Goal: Transaction & Acquisition: Purchase product/service

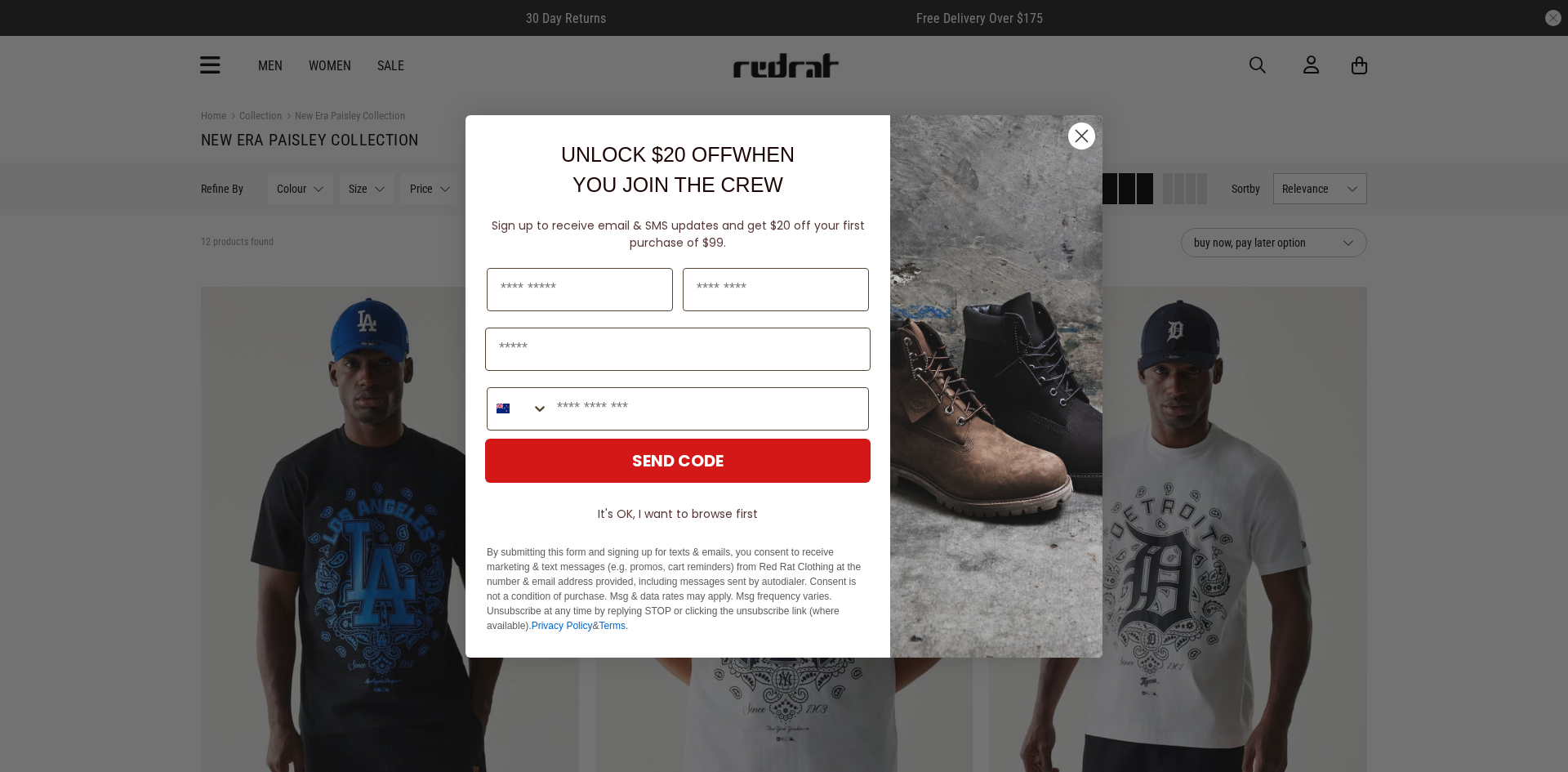
click at [1078, 138] on circle "Close dialog" at bounding box center [1082, 135] width 27 height 27
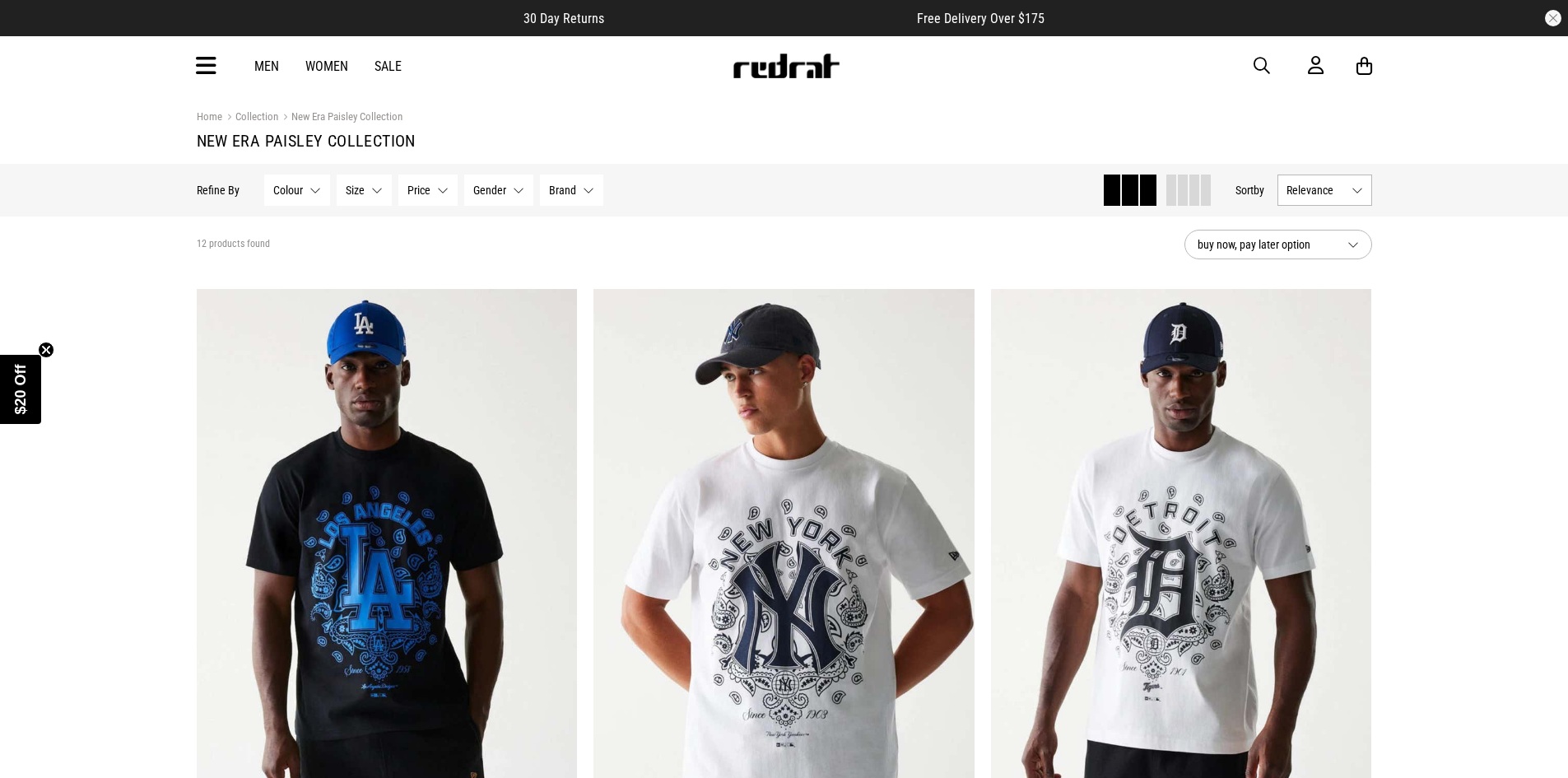
click at [213, 59] on icon at bounding box center [206, 66] width 21 height 27
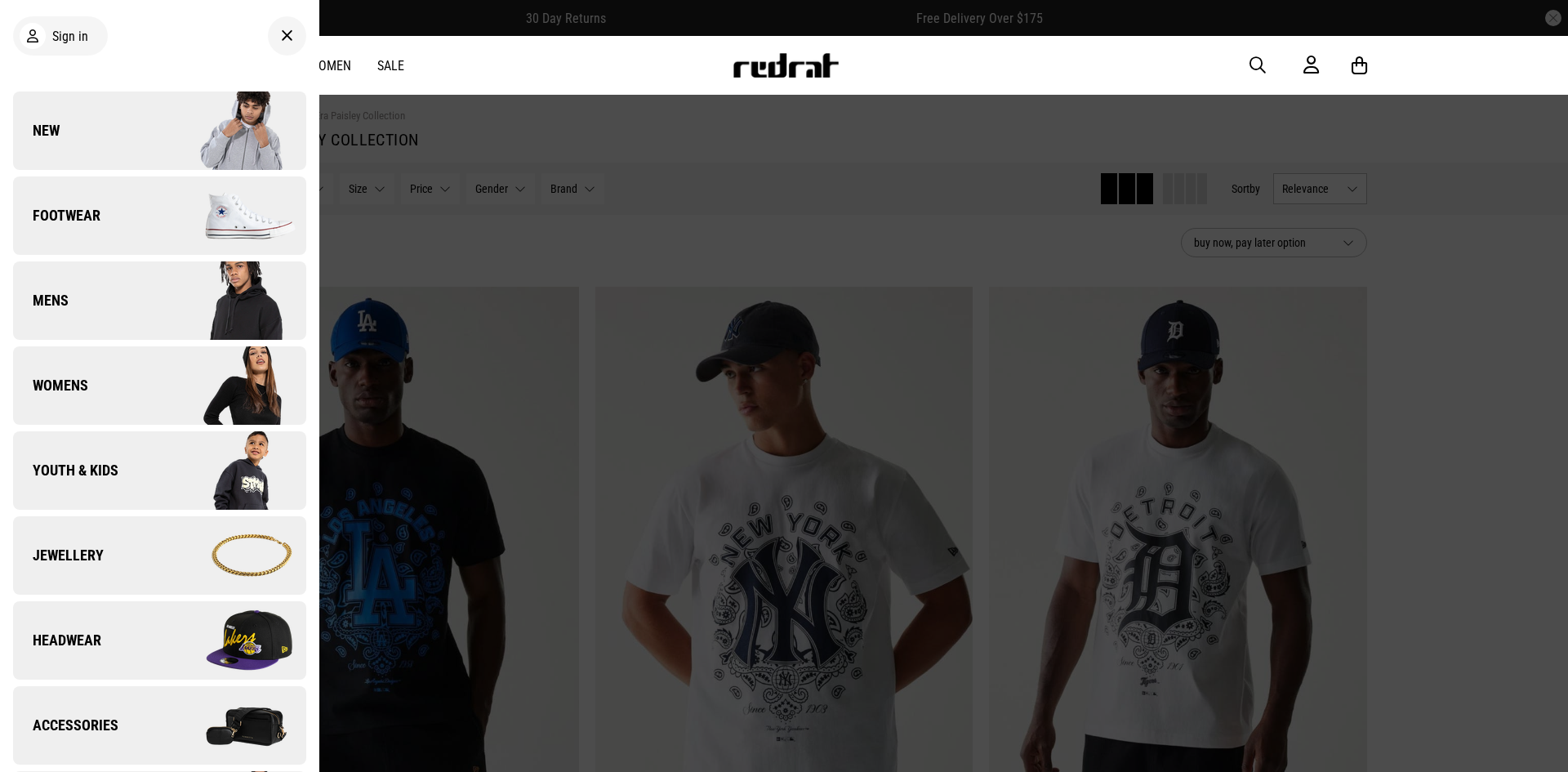
click at [152, 651] on link "Headwear" at bounding box center [159, 640] width 293 height 78
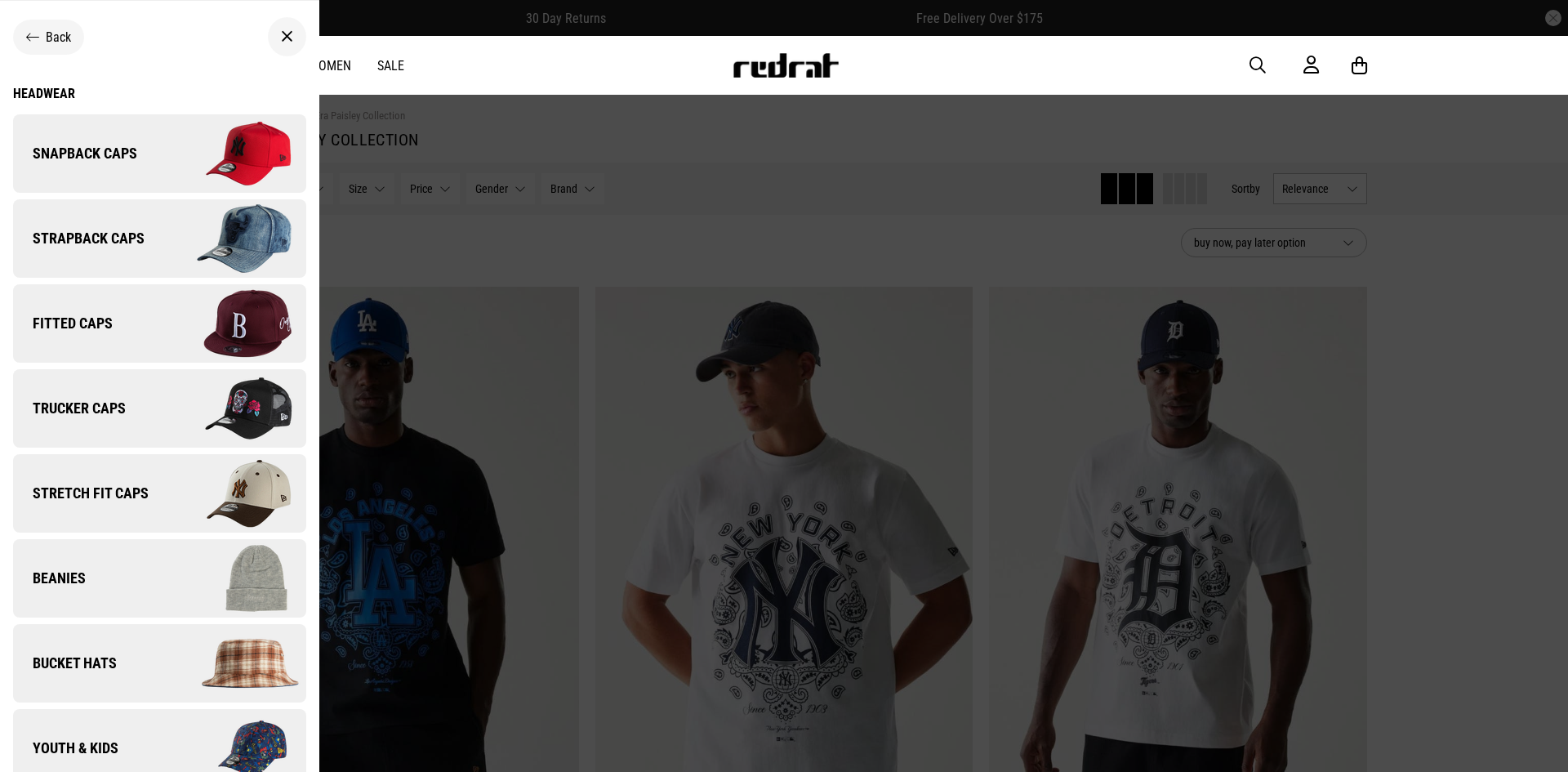
click at [147, 328] on link "Fitted Caps" at bounding box center [159, 323] width 293 height 78
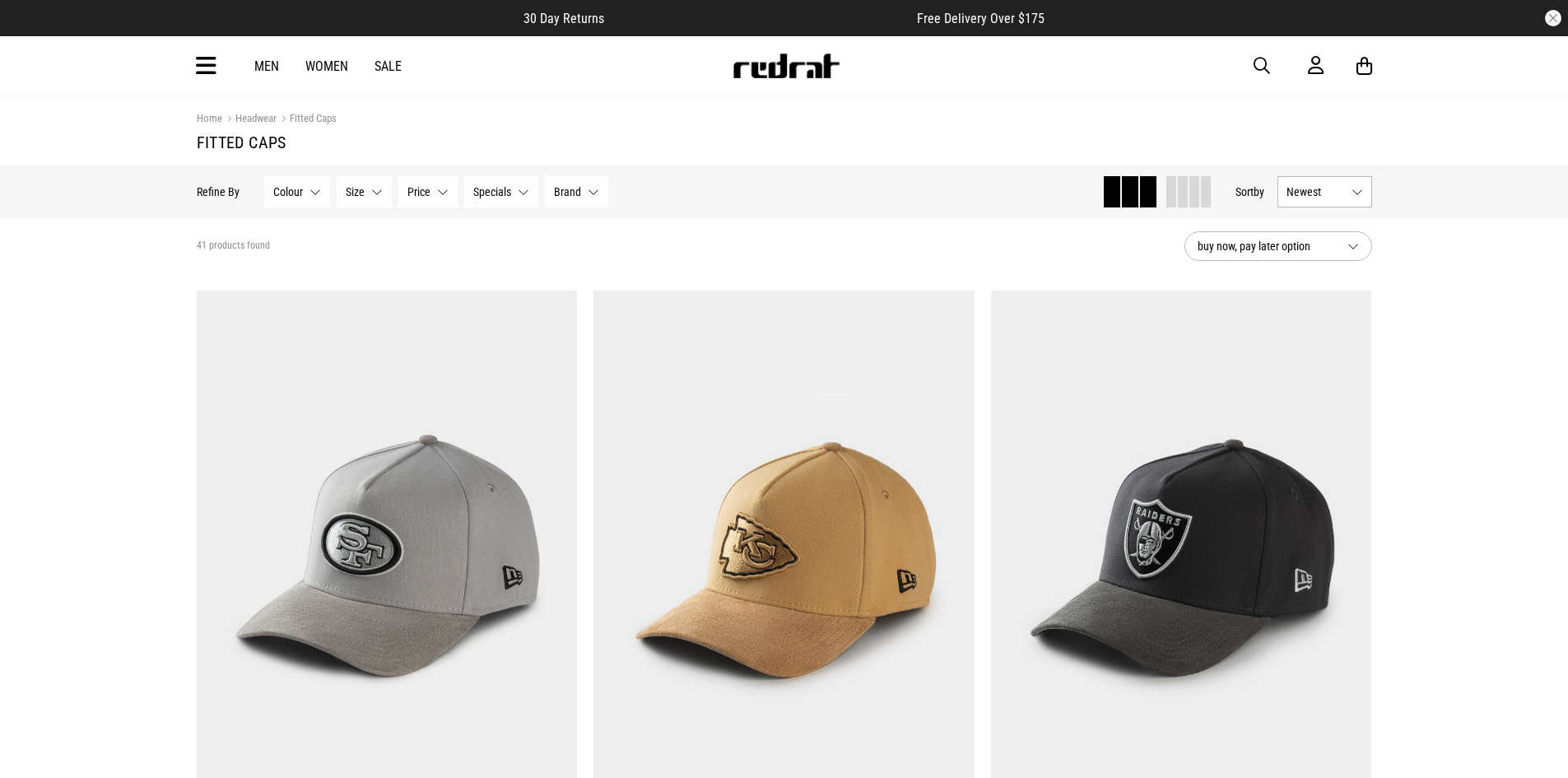
click at [368, 198] on button "Size None selected" at bounding box center [363, 191] width 55 height 31
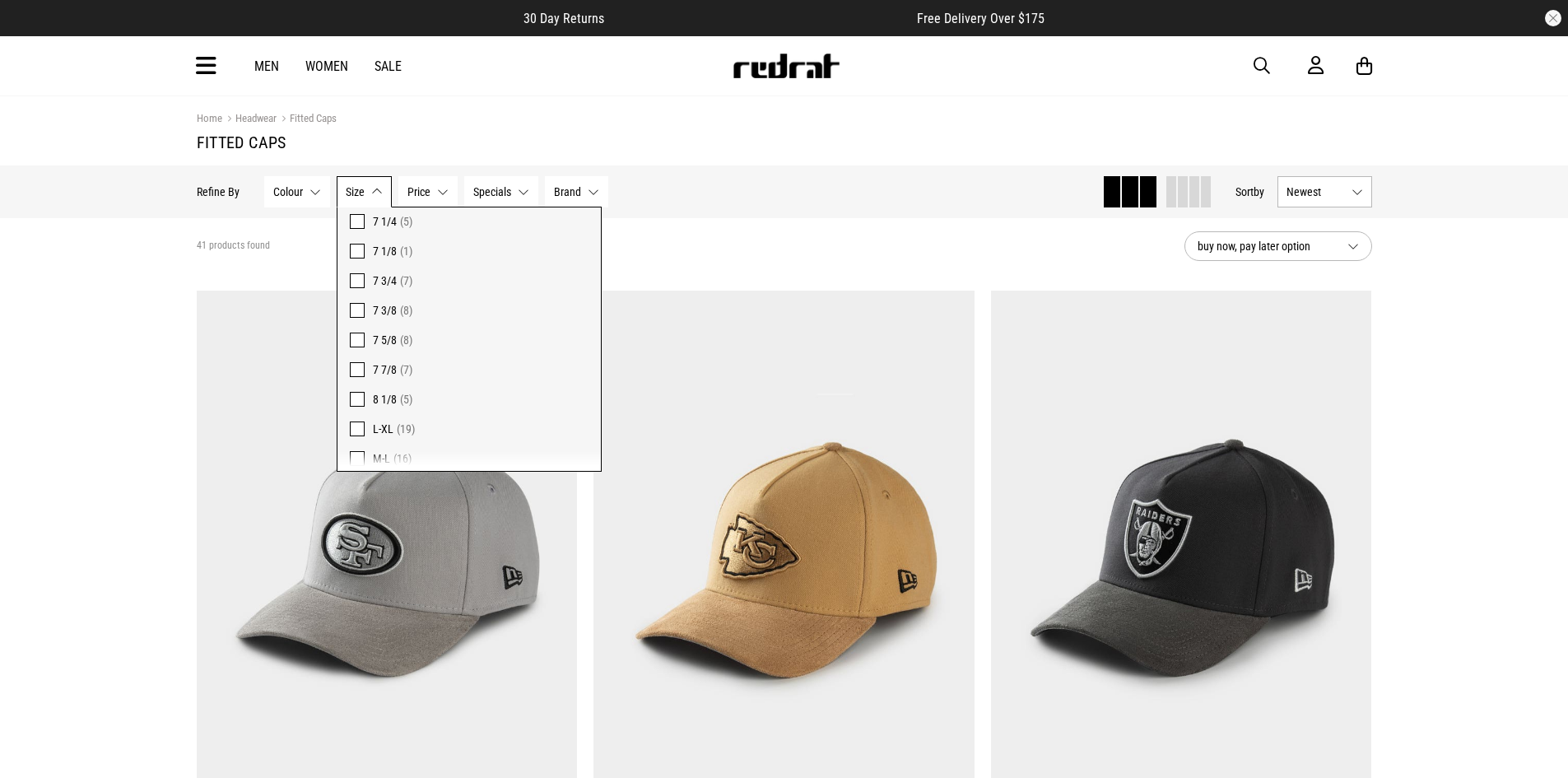
scroll to position [245, 0]
click at [356, 356] on span at bounding box center [356, 357] width 15 height 15
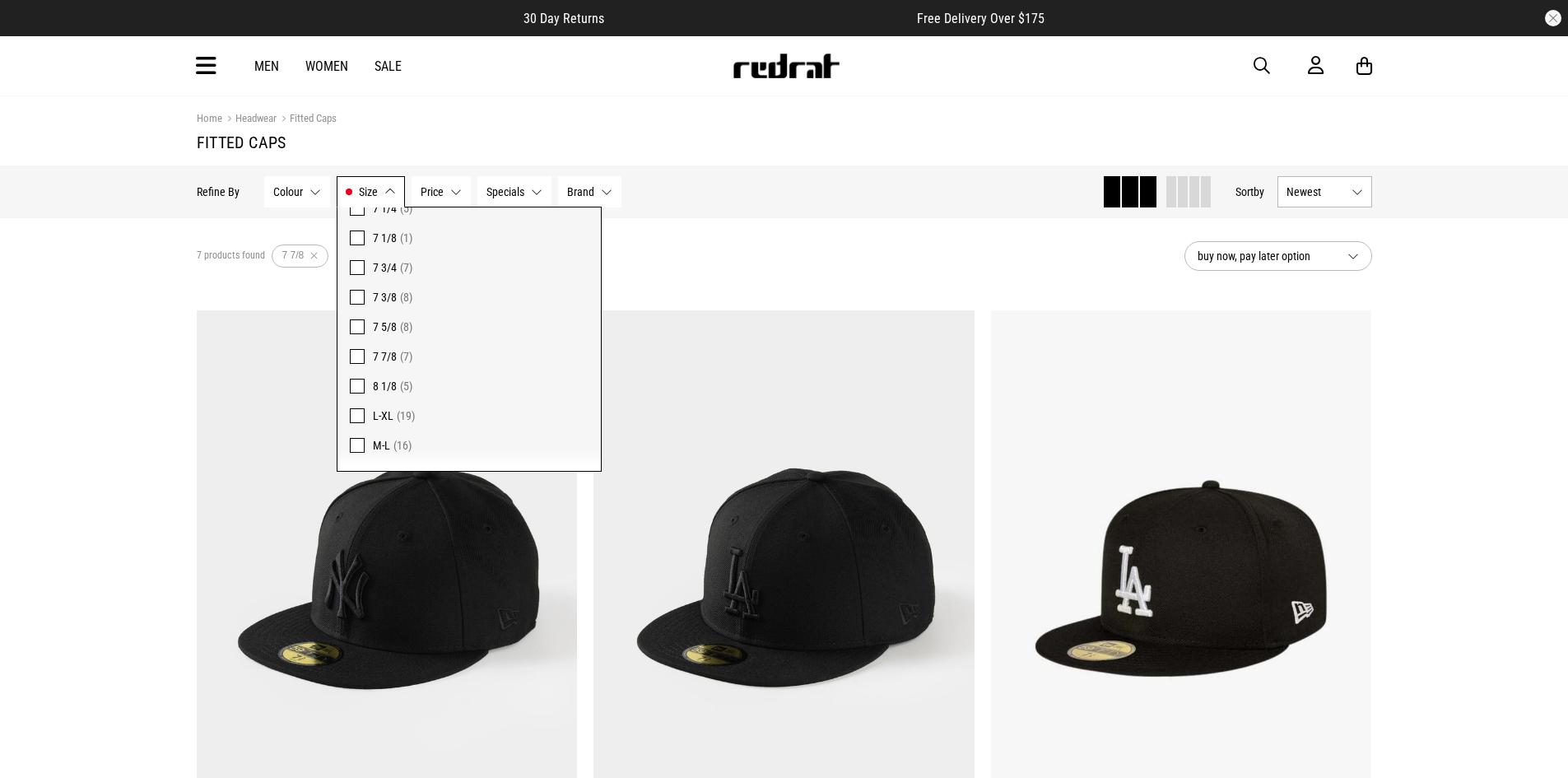
click at [933, 181] on div "Hide Refine s Refine By Filters Colour None selected Colour 0 Selected Clear Bl…" at bounding box center [643, 192] width 892 height 36
